Goal: Find specific page/section

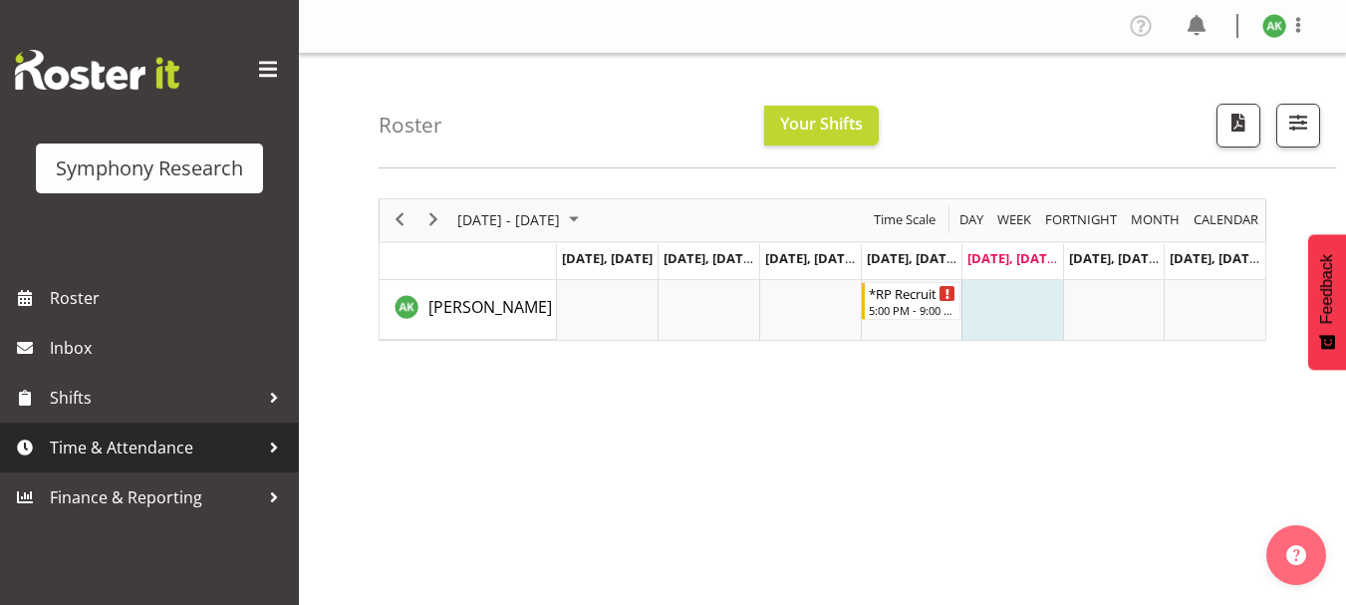
click at [201, 448] on span "Time & Attendance" at bounding box center [154, 447] width 209 height 30
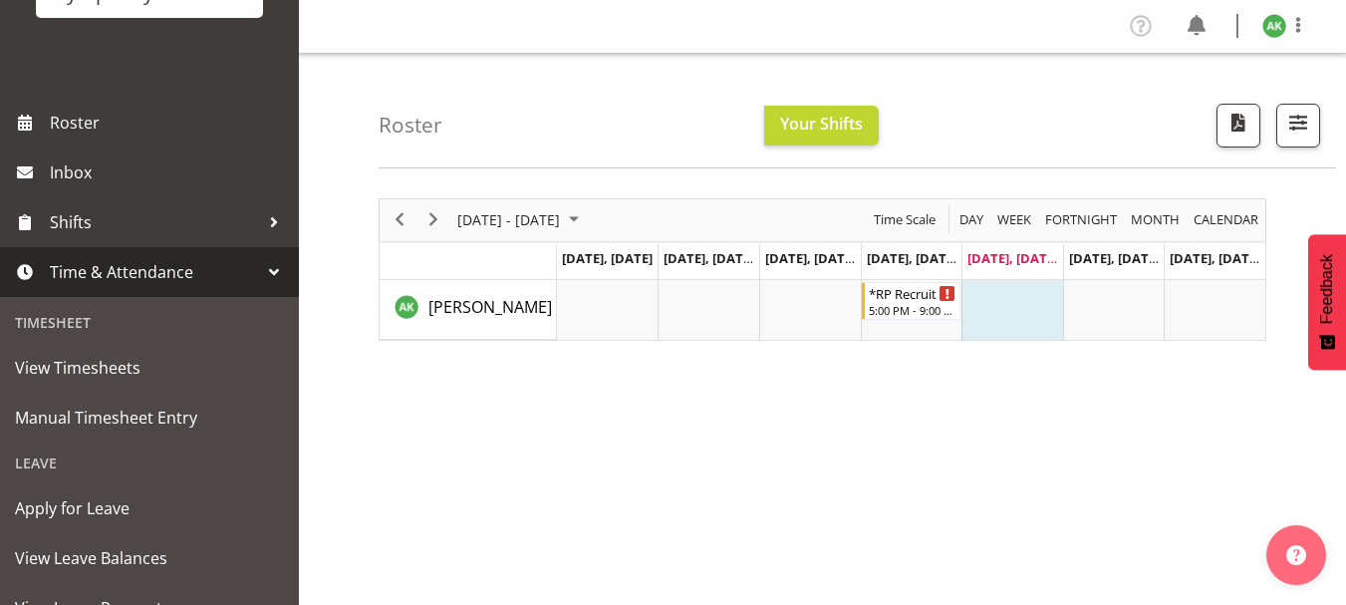
scroll to position [184, 0]
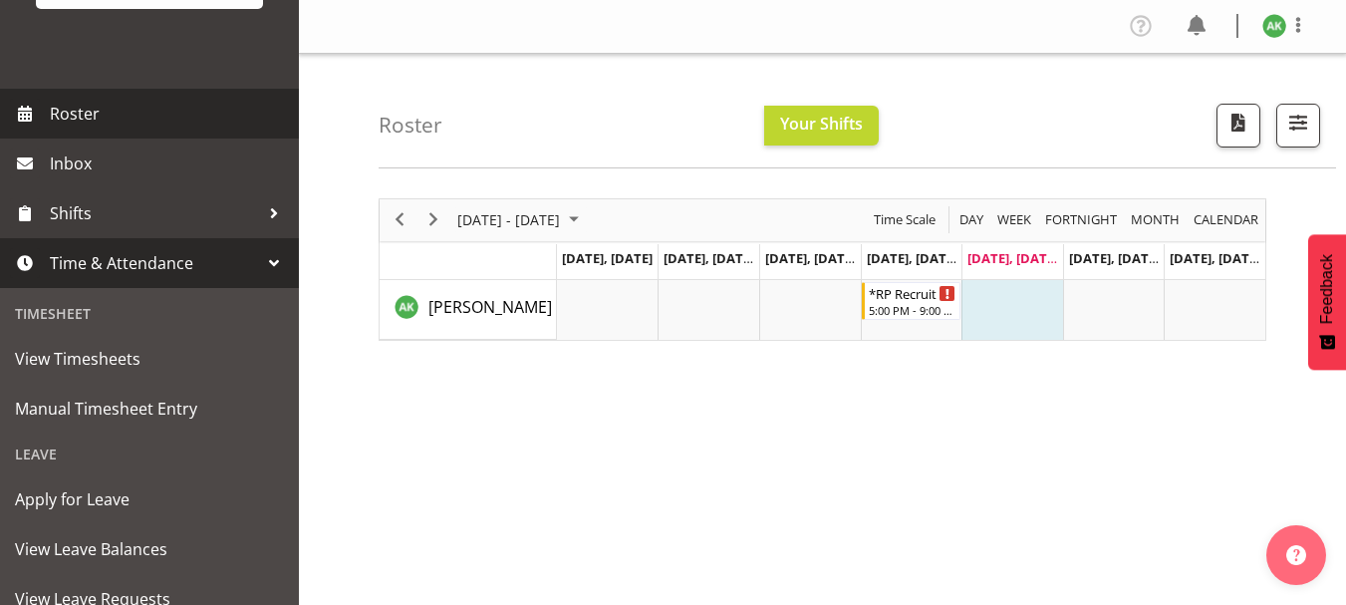
click at [81, 111] on span "Roster" at bounding box center [169, 114] width 239 height 30
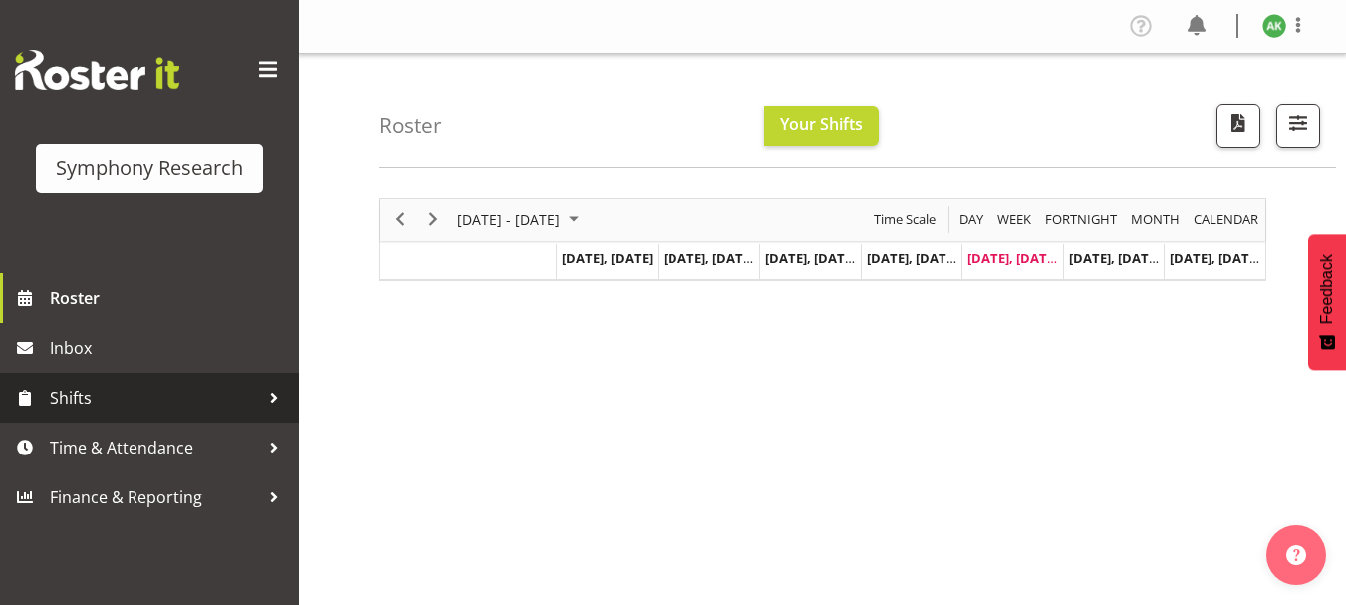
click at [100, 400] on span "Shifts" at bounding box center [154, 398] width 209 height 30
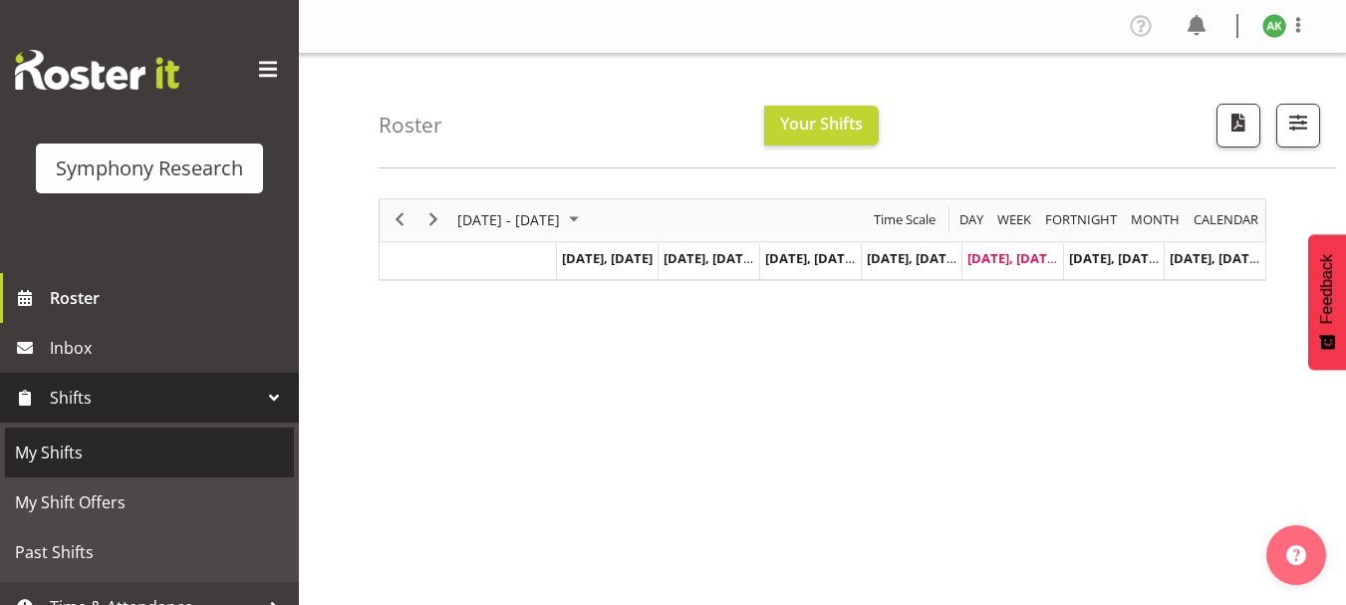
click at [59, 468] on link "My Shifts" at bounding box center [149, 452] width 289 height 50
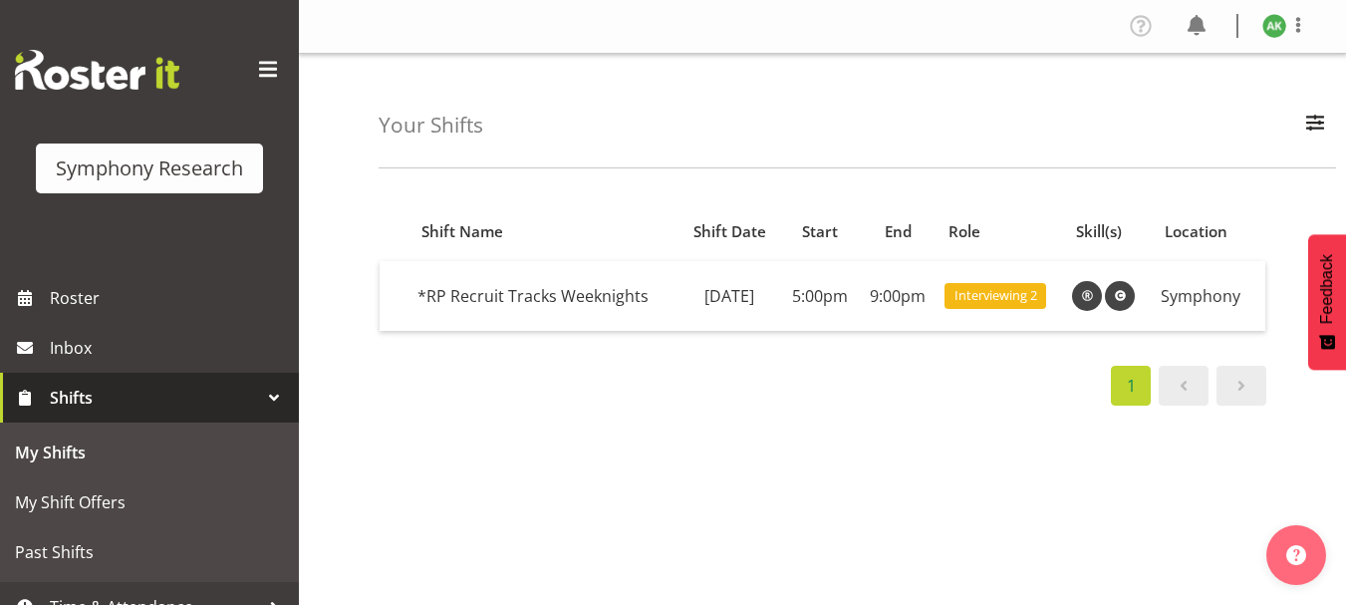
click at [798, 438] on div "Shift Name Shift Date Start End Role Skill(s) Location *RP Recruit Tracks Weekn…" at bounding box center [862, 581] width 967 height 797
